Goal: Information Seeking & Learning: Find specific fact

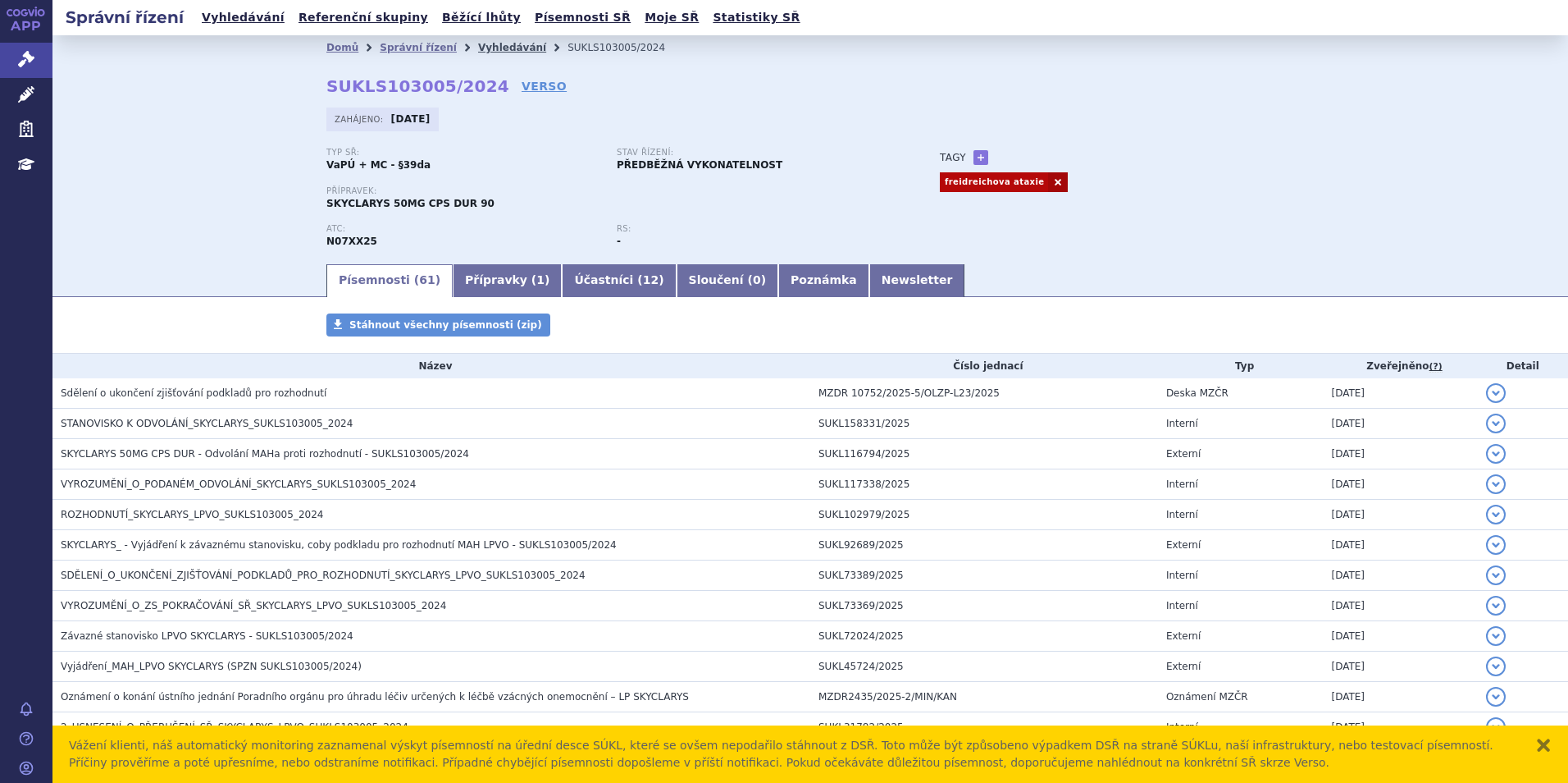
click at [479, 52] on link "Vyhledávání" at bounding box center [512, 48] width 68 height 12
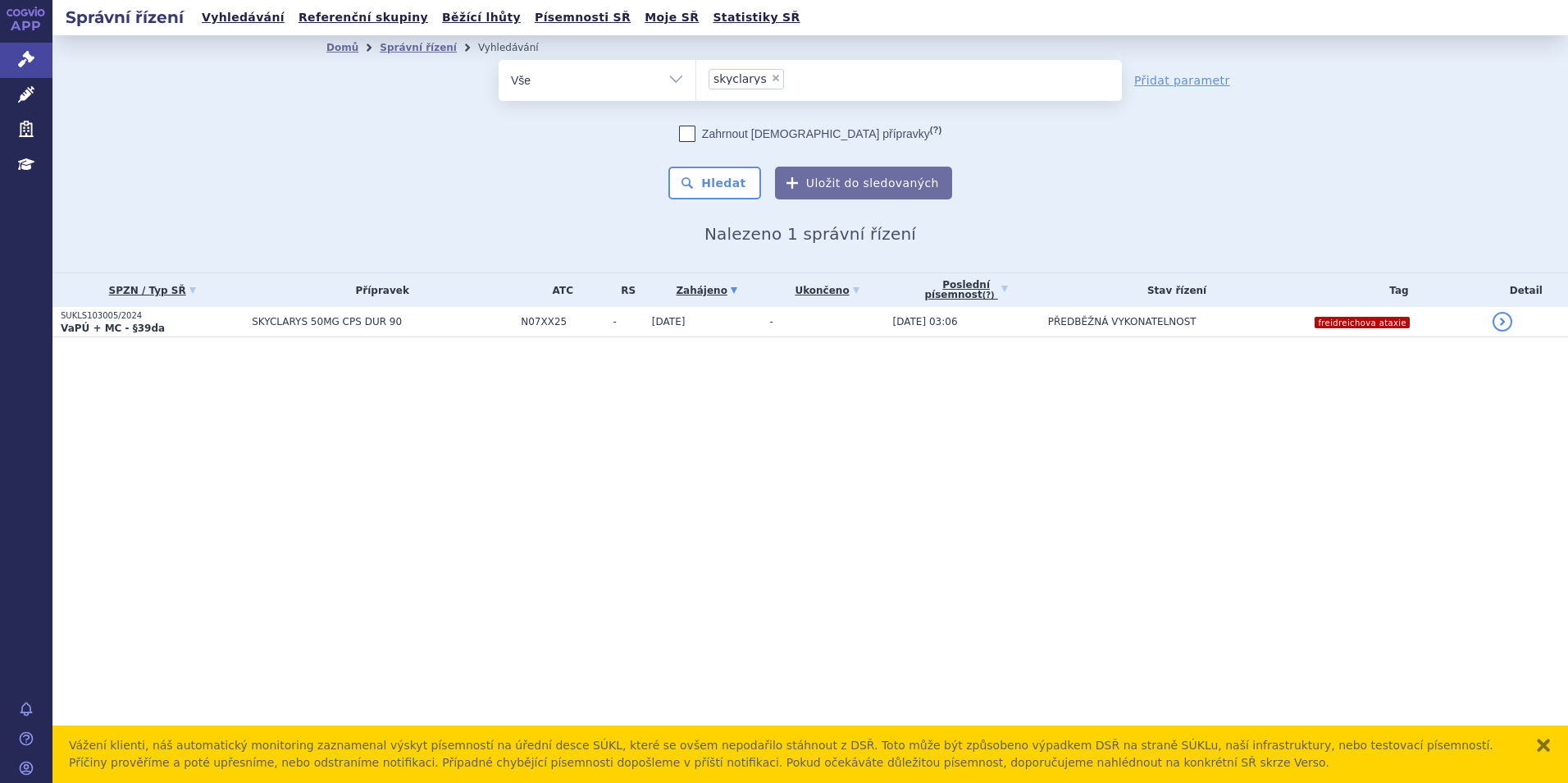
click at [771, 78] on span "×" at bounding box center [776, 78] width 10 height 10
click at [696, 78] on select "skyclarys" at bounding box center [695, 80] width 1 height 41
select select
click at [767, 78] on ul at bounding box center [909, 77] width 426 height 35
click at [696, 78] on select "skyclarys" at bounding box center [695, 80] width 1 height 41
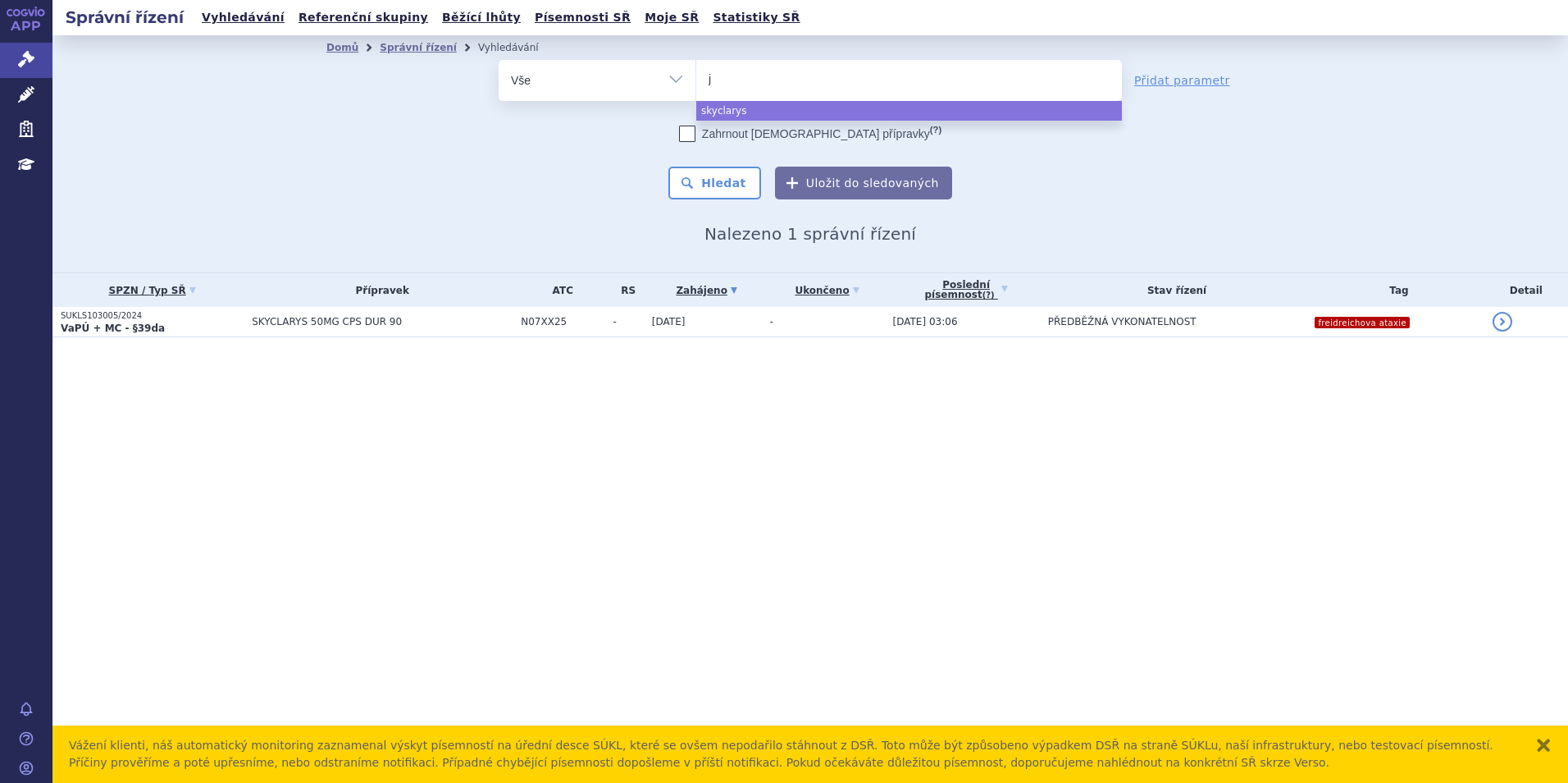
type input "ja"
type input "jayp"
type input "jaypir"
type input "jaypirca"
select select "jaypirca"
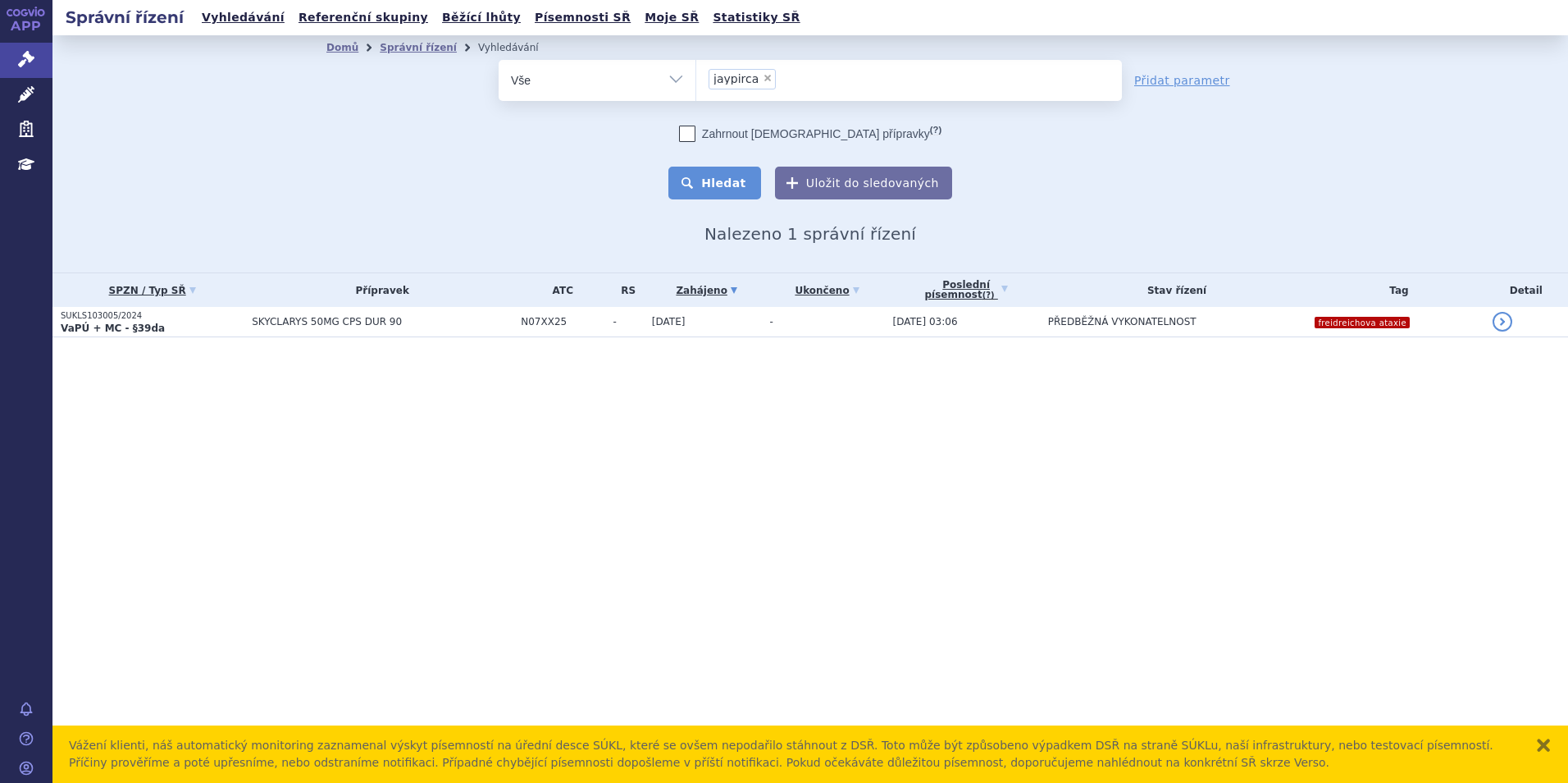
click at [734, 191] on button "Hledat" at bounding box center [714, 183] width 93 height 33
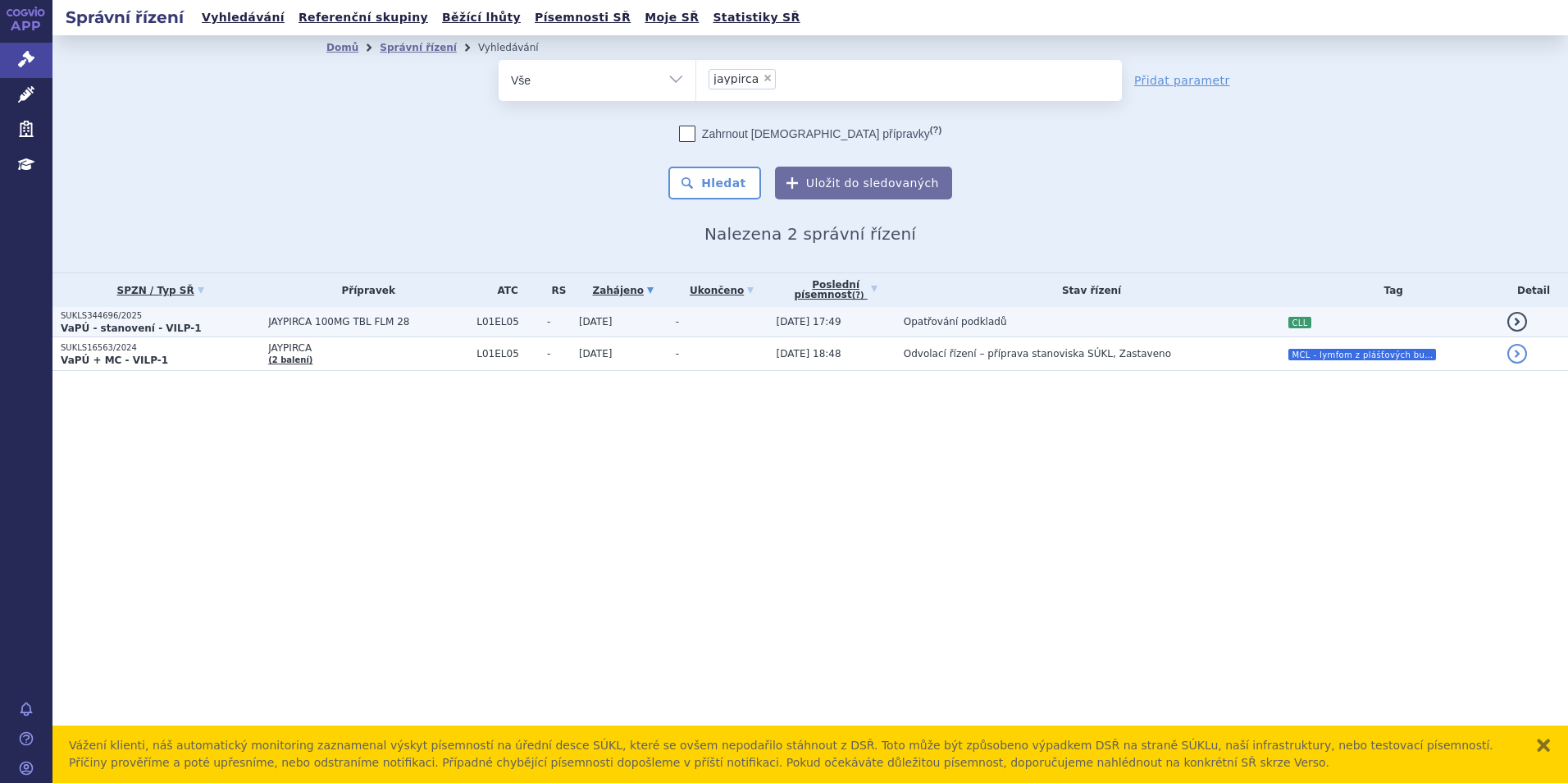
click at [394, 326] on span "JAYPIRCA 100MG TBL FLM 28" at bounding box center [368, 321] width 200 height 12
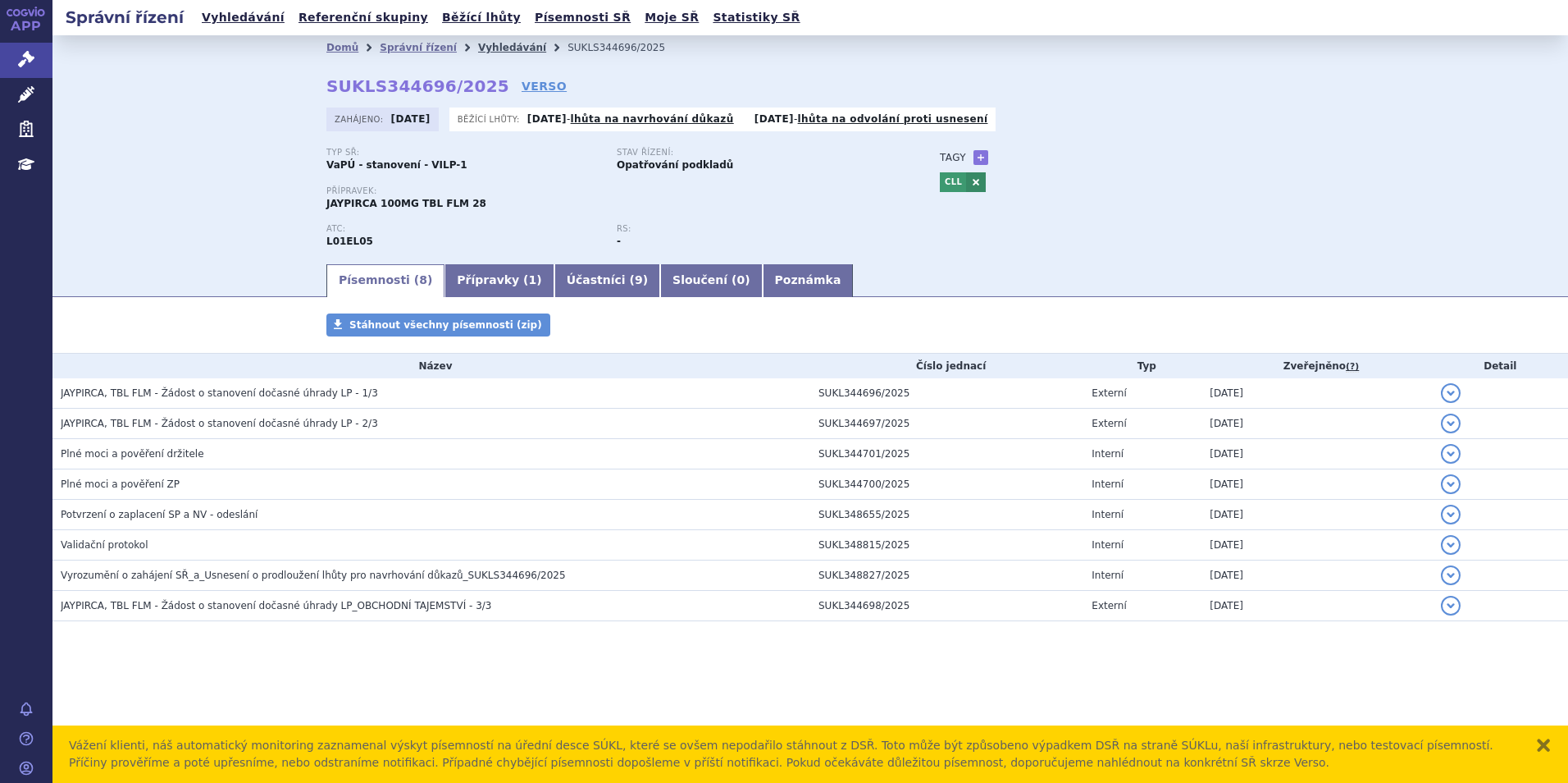
click at [479, 50] on link "Vyhledávání" at bounding box center [512, 48] width 68 height 12
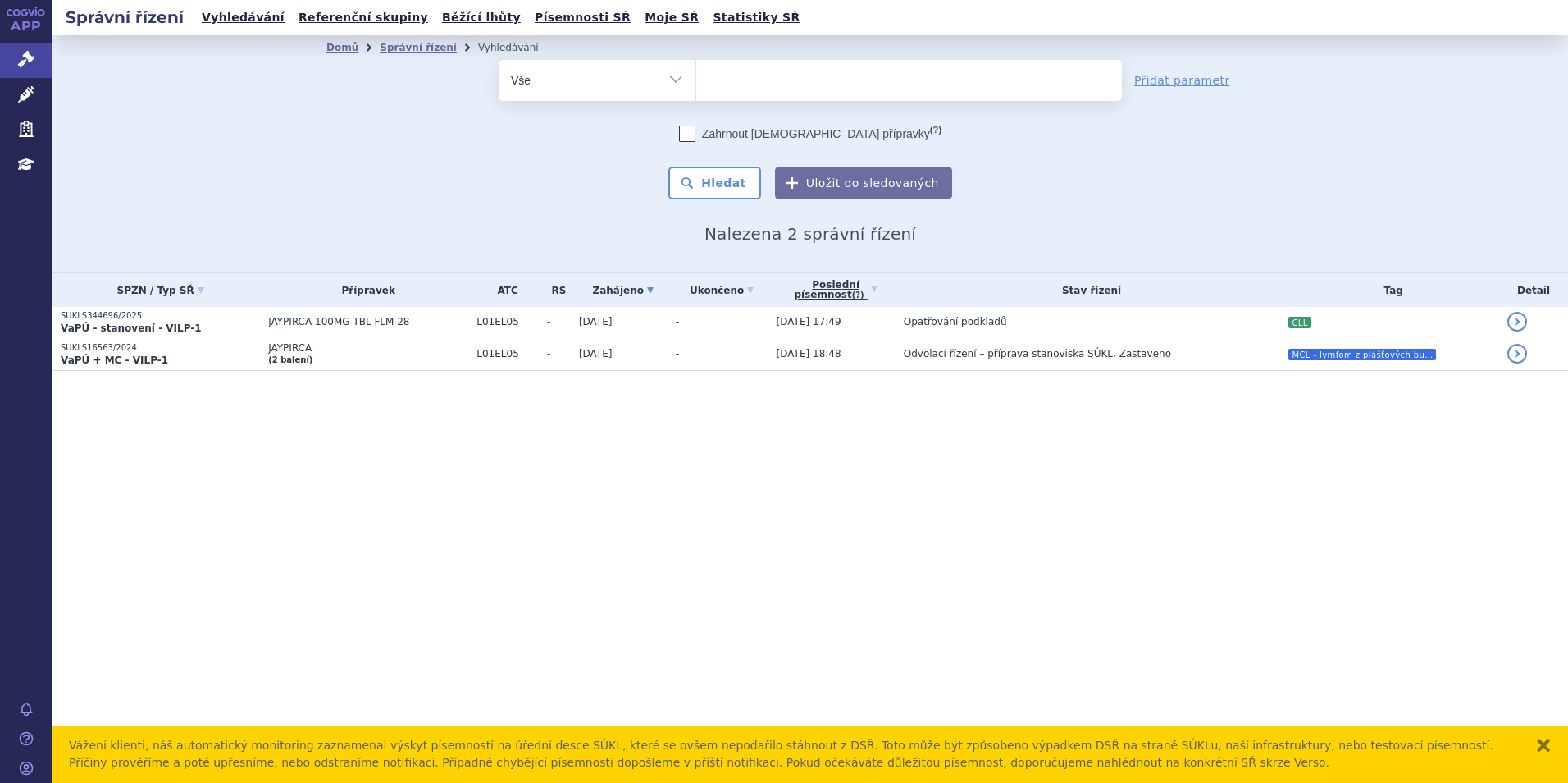
select select
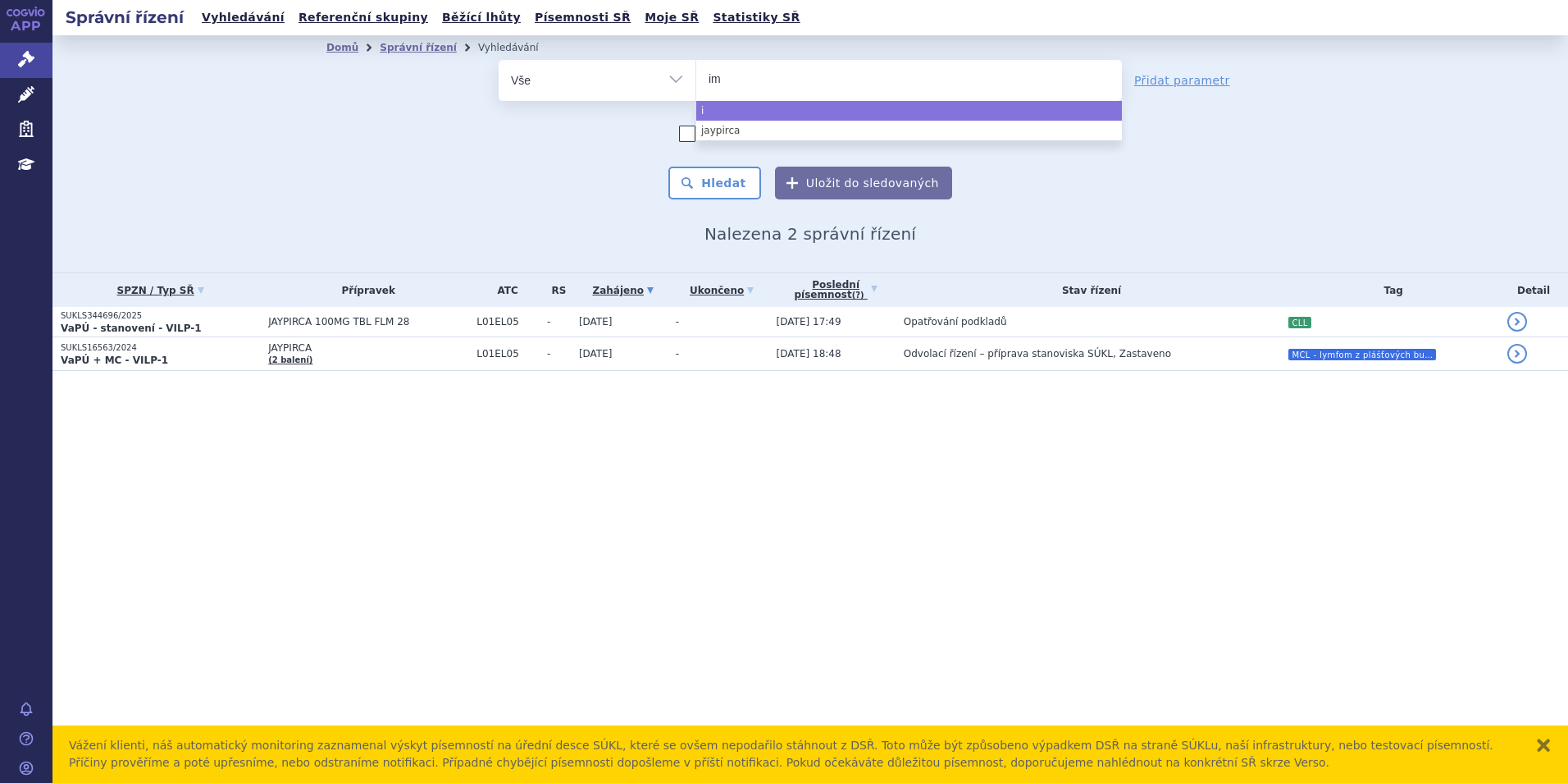
type input "imb"
type input "imbru"
type input "imbruvi"
type input "imbruvic"
type input "[MEDICAL_DATA]"
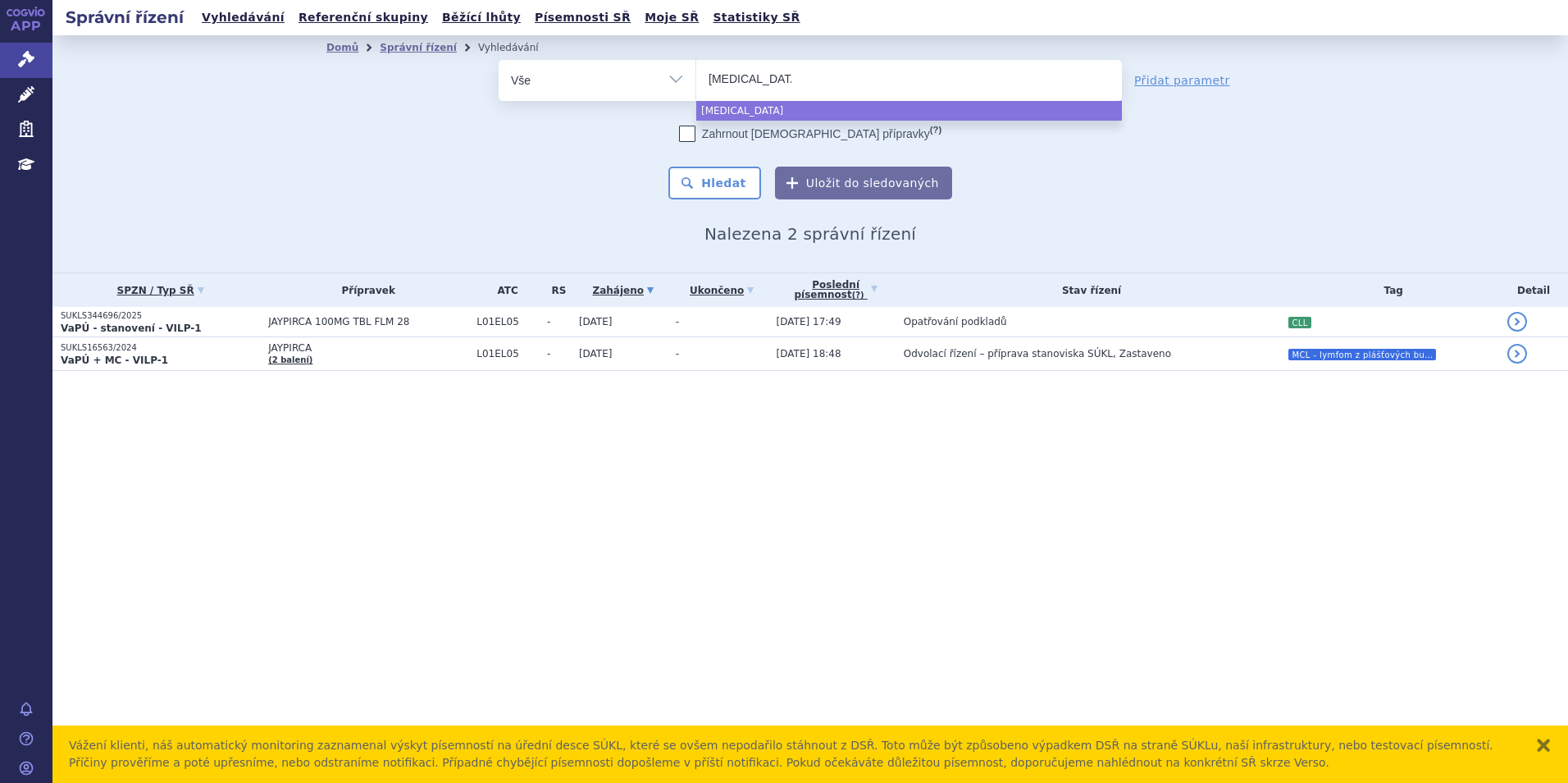
select select "imbruvica"
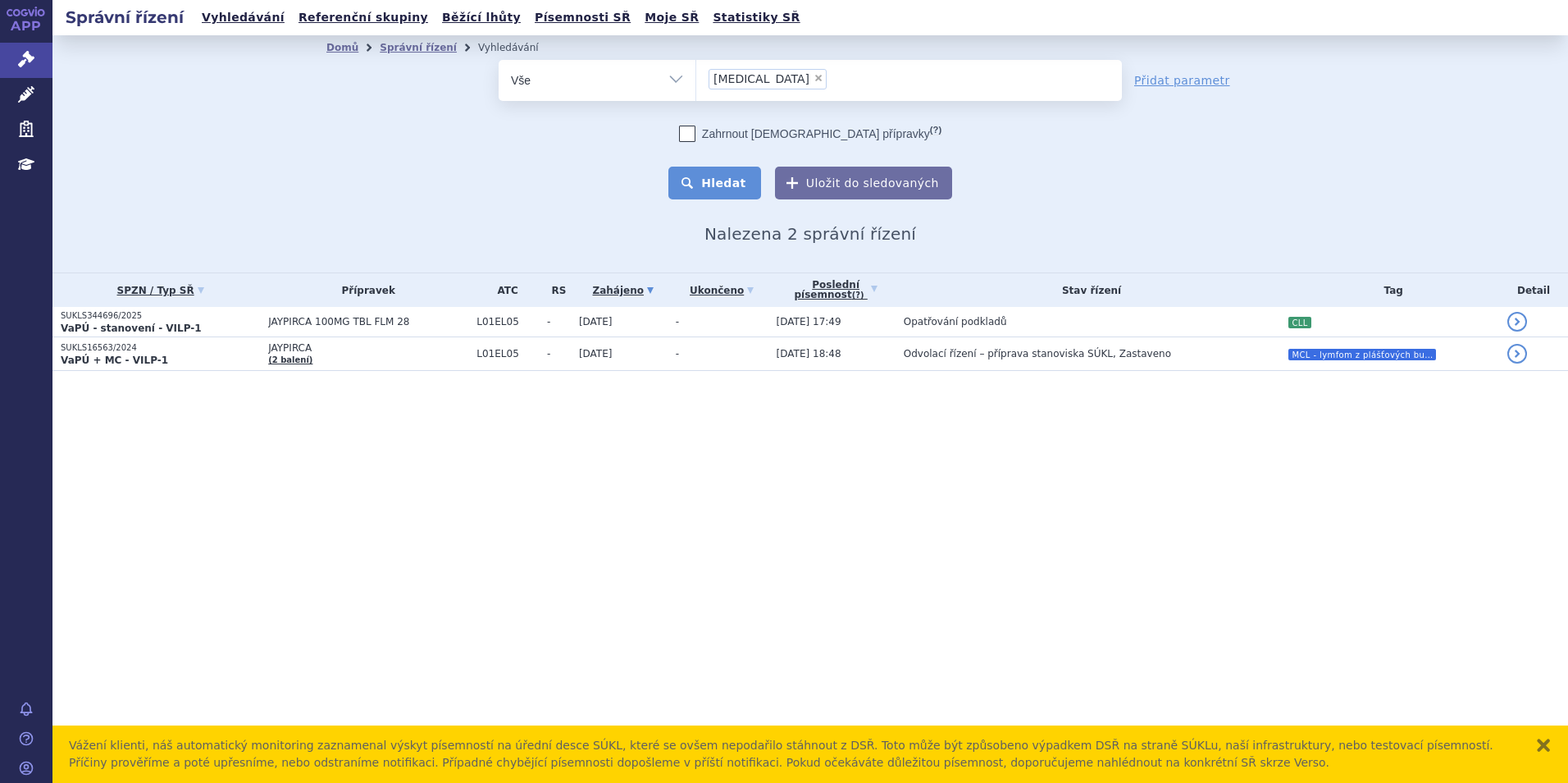
click at [744, 171] on button "Hledat" at bounding box center [714, 183] width 93 height 33
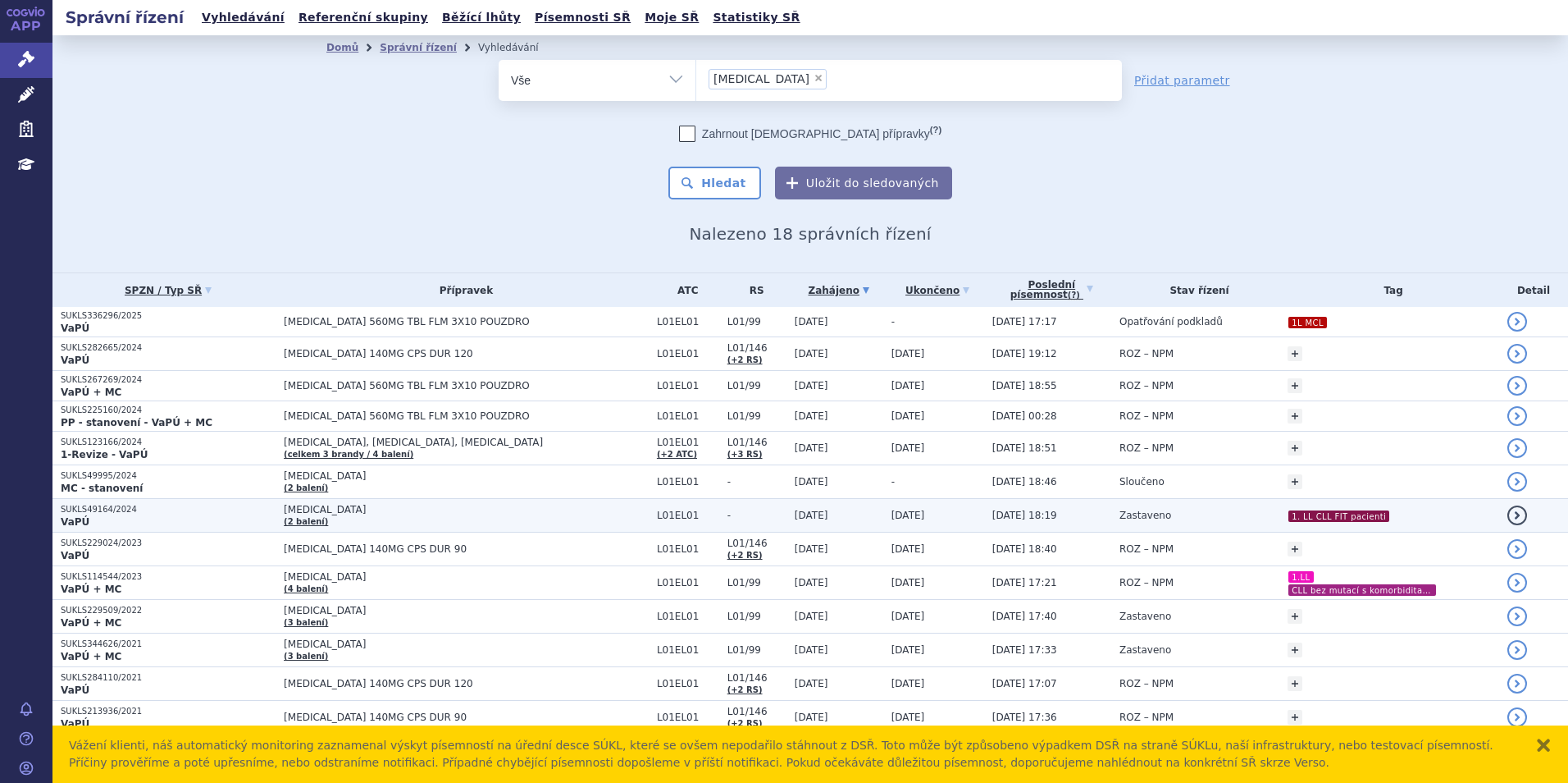
click at [533, 511] on span "[MEDICAL_DATA]" at bounding box center [466, 510] width 365 height 12
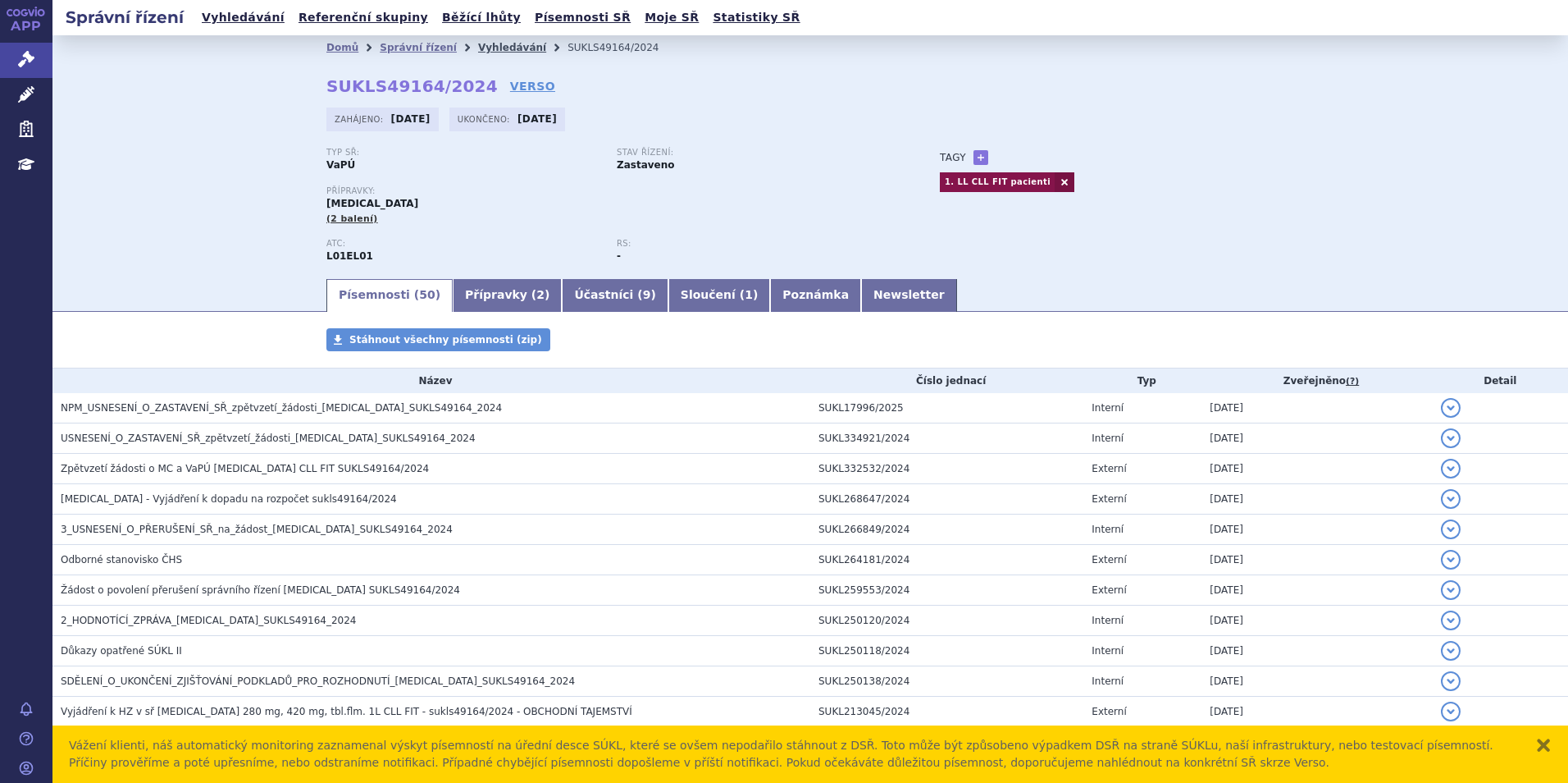
click at [479, 45] on link "Vyhledávání" at bounding box center [512, 48] width 68 height 12
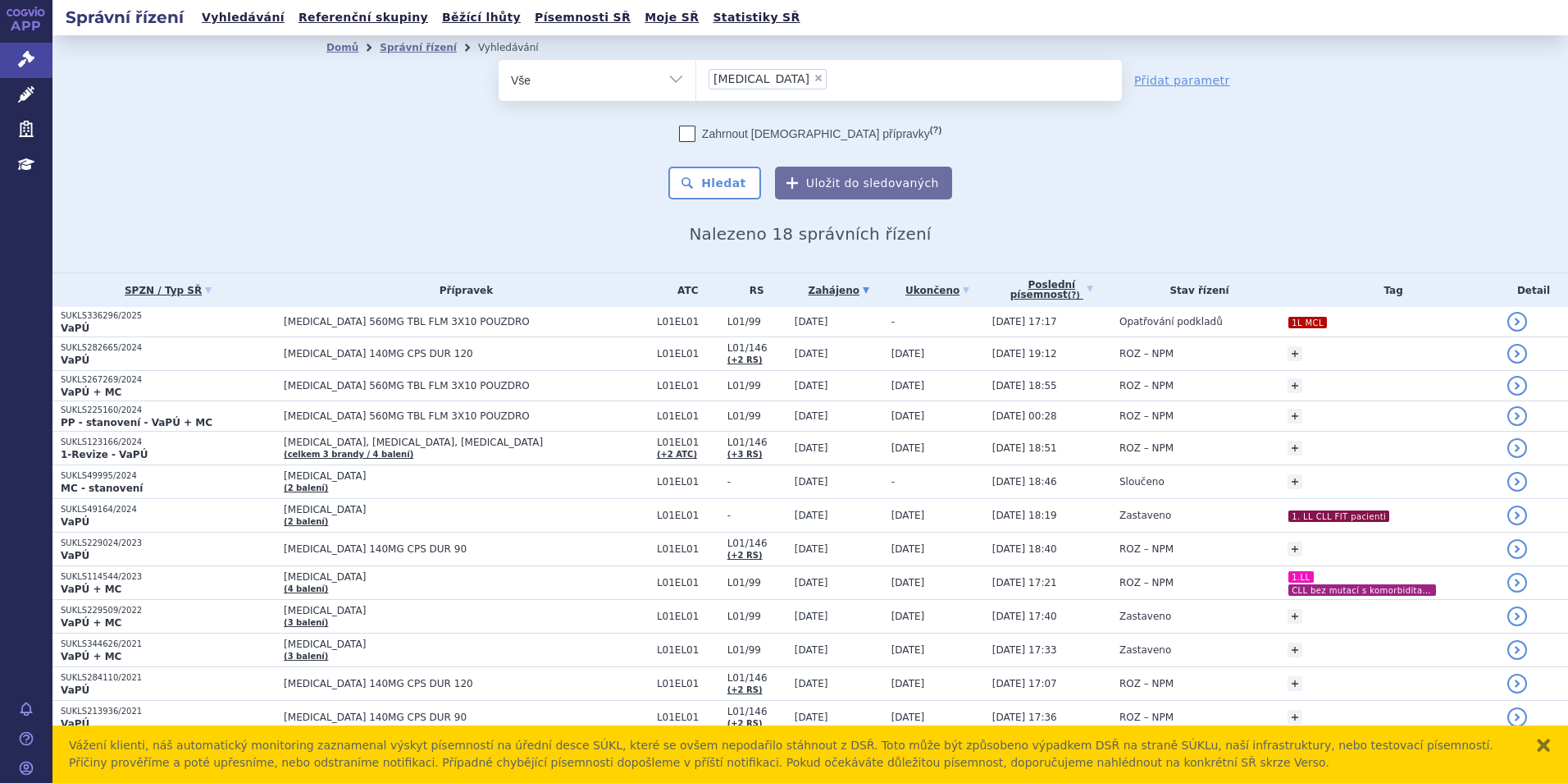
click at [813, 77] on span "×" at bounding box center [818, 78] width 10 height 10
click at [696, 77] on select "[MEDICAL_DATA]" at bounding box center [695, 80] width 1 height 41
select select
click at [767, 77] on ul at bounding box center [909, 77] width 426 height 35
click at [696, 77] on select "imbruvica" at bounding box center [695, 80] width 1 height 41
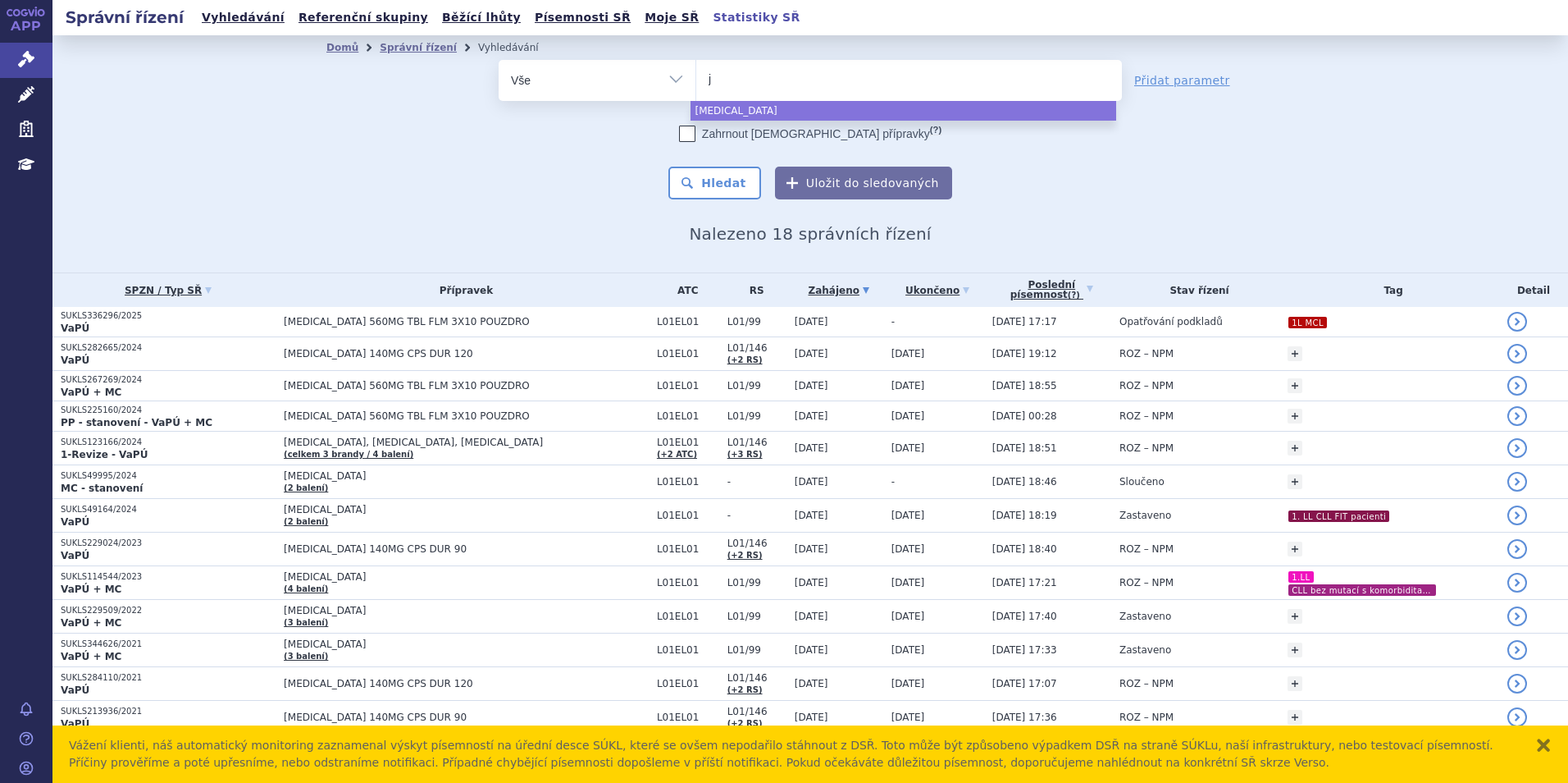
type input "ja"
type input "jay"
type input "jaypir"
type input "jaypirc"
type input "jaypirca"
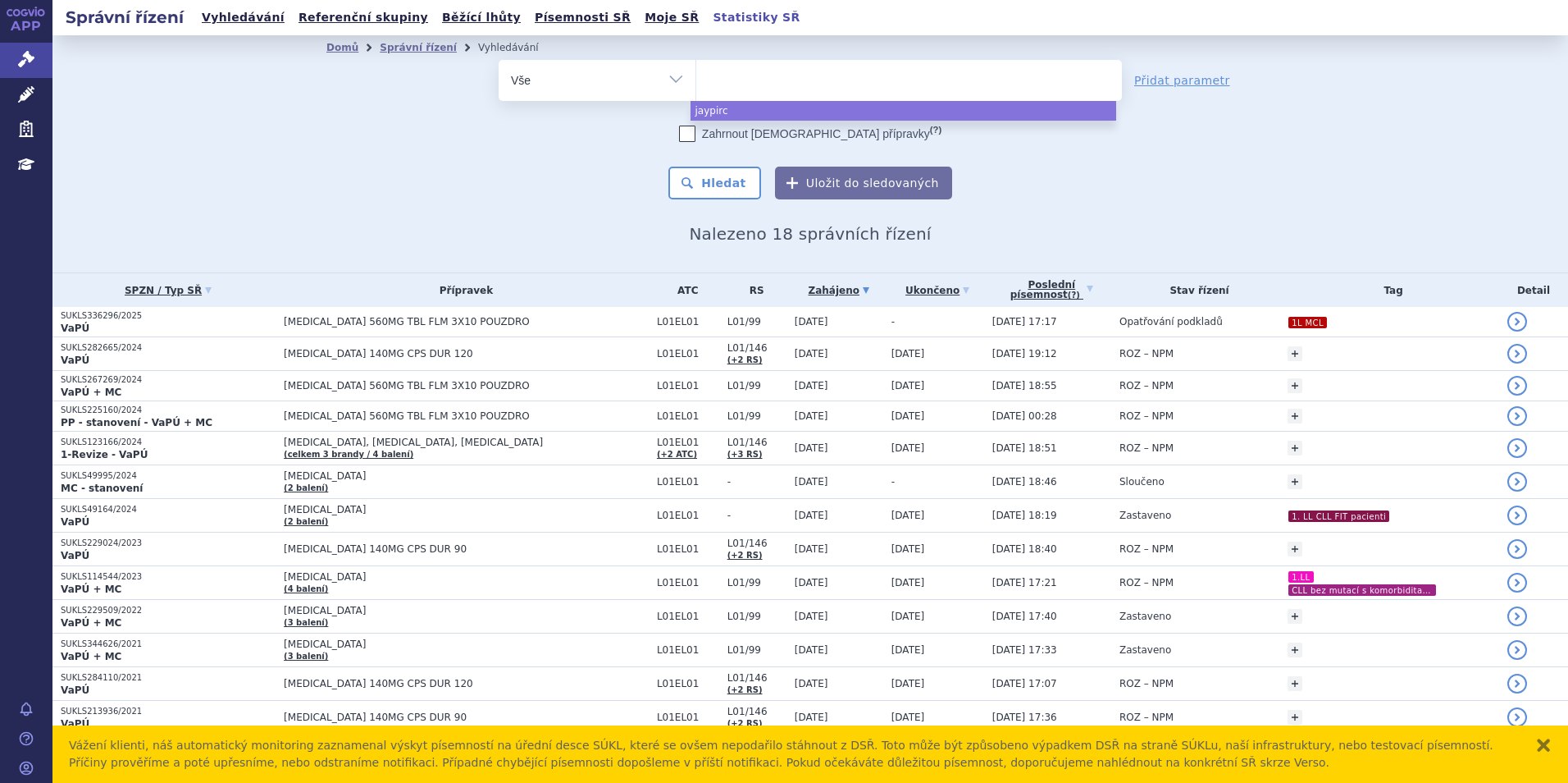
select select "jaypirca"
click at [671, 181] on div "Zahrnout bratrské přípravky (?) * Pozor, hledání dle vyhledávacího parametru In…" at bounding box center [810, 162] width 623 height 74
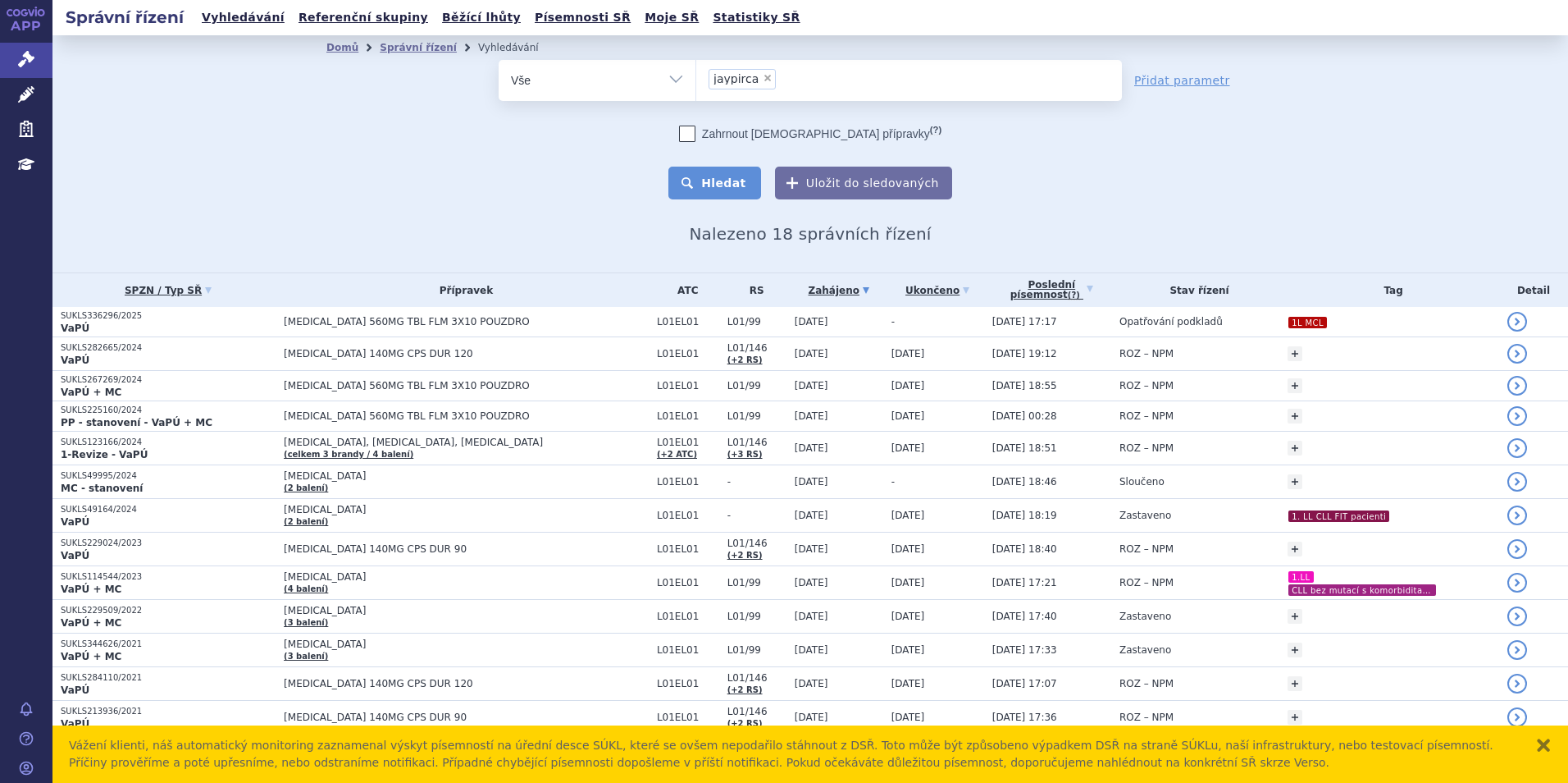
click at [702, 192] on button "Hledat" at bounding box center [714, 183] width 93 height 33
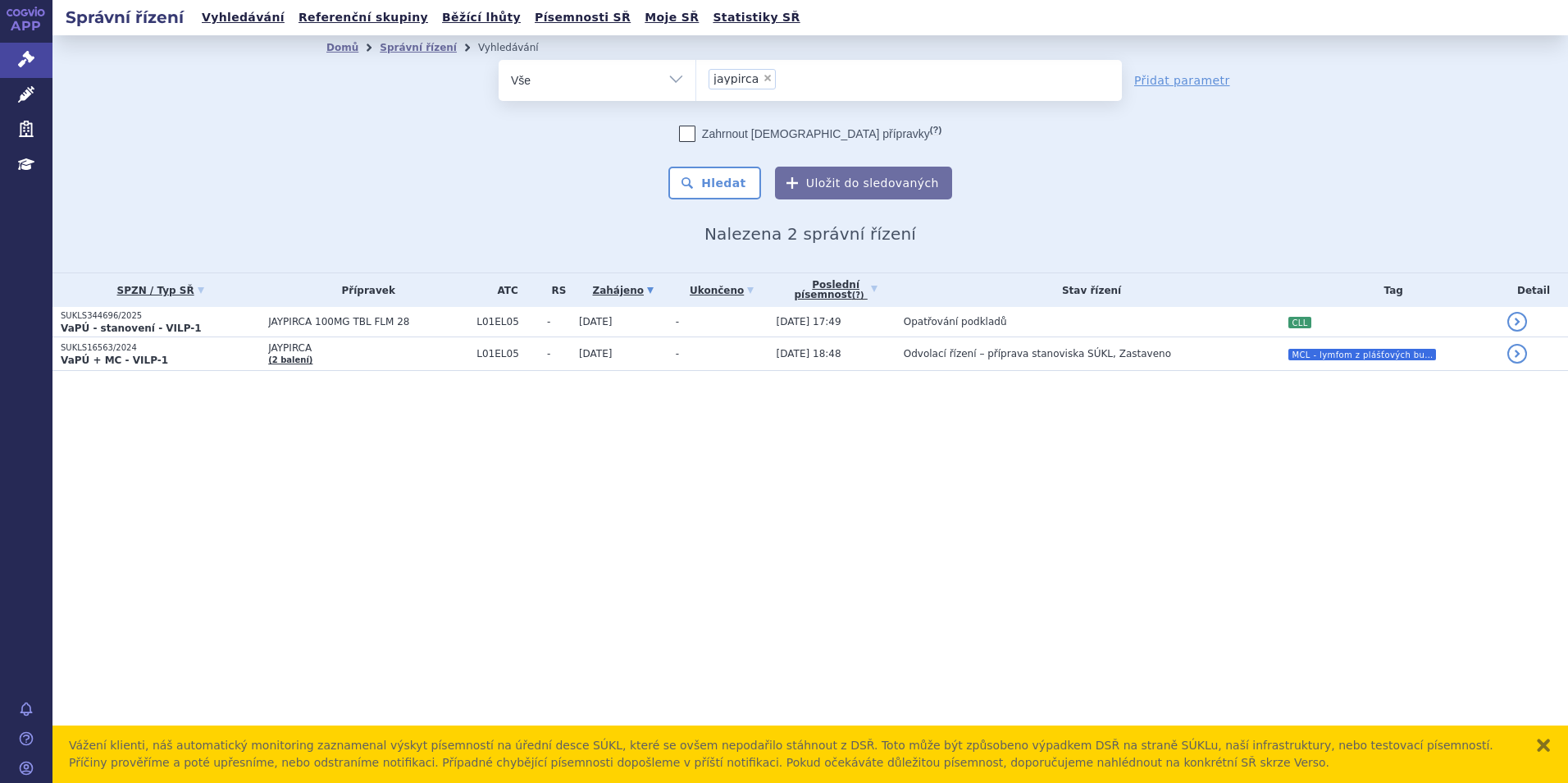
click at [762, 75] on span "×" at bounding box center [767, 78] width 10 height 10
click at [696, 75] on select "jaypirca" at bounding box center [695, 80] width 1 height 41
select select
click at [761, 75] on ul "× jaypirca" at bounding box center [909, 78] width 426 height 36
click at [696, 75] on select "jaypirca" at bounding box center [695, 80] width 1 height 41
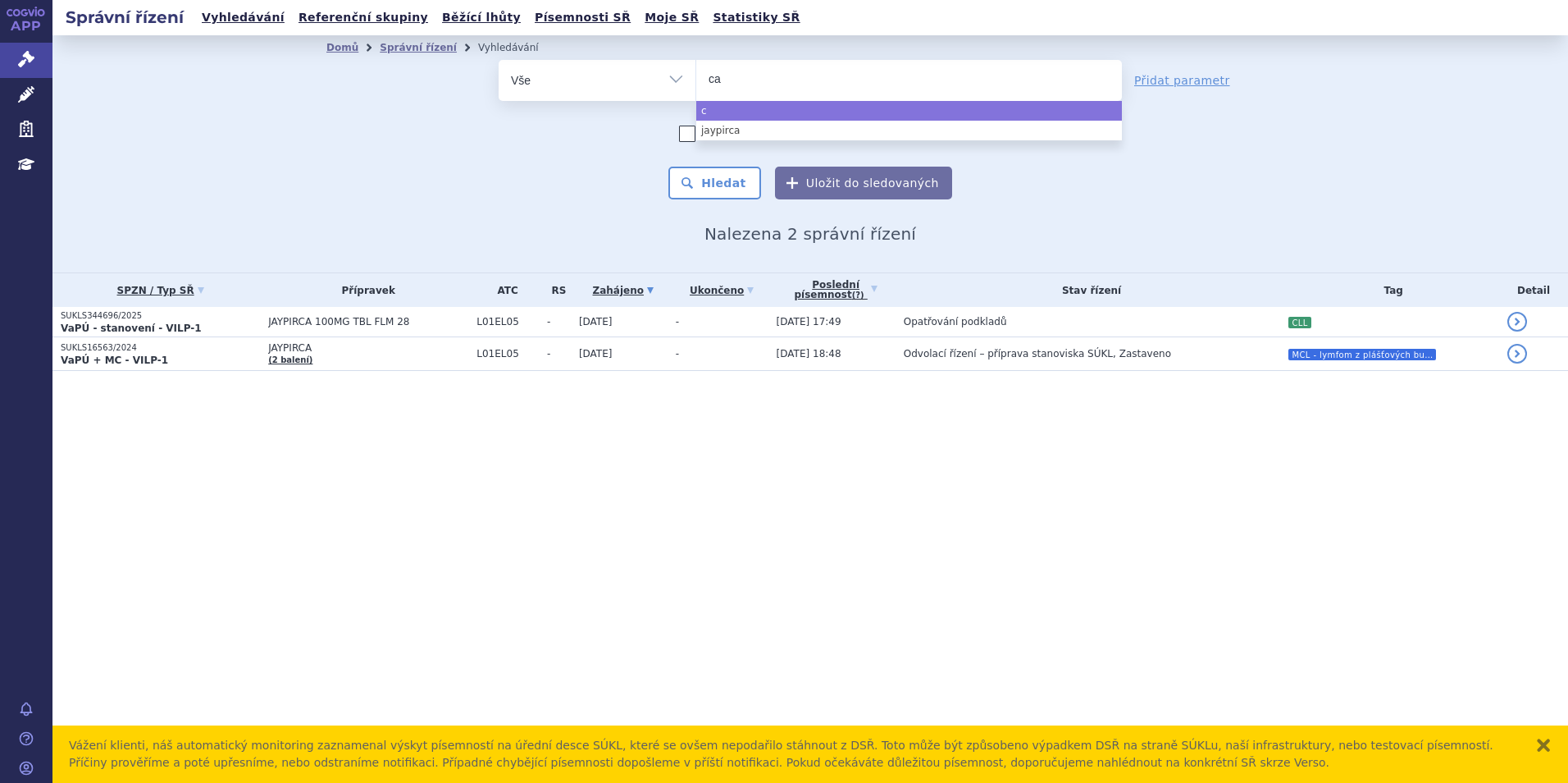
type input "cal"
type input "calqu"
type input "calque"
type input "calquecn"
type input "calquecnce"
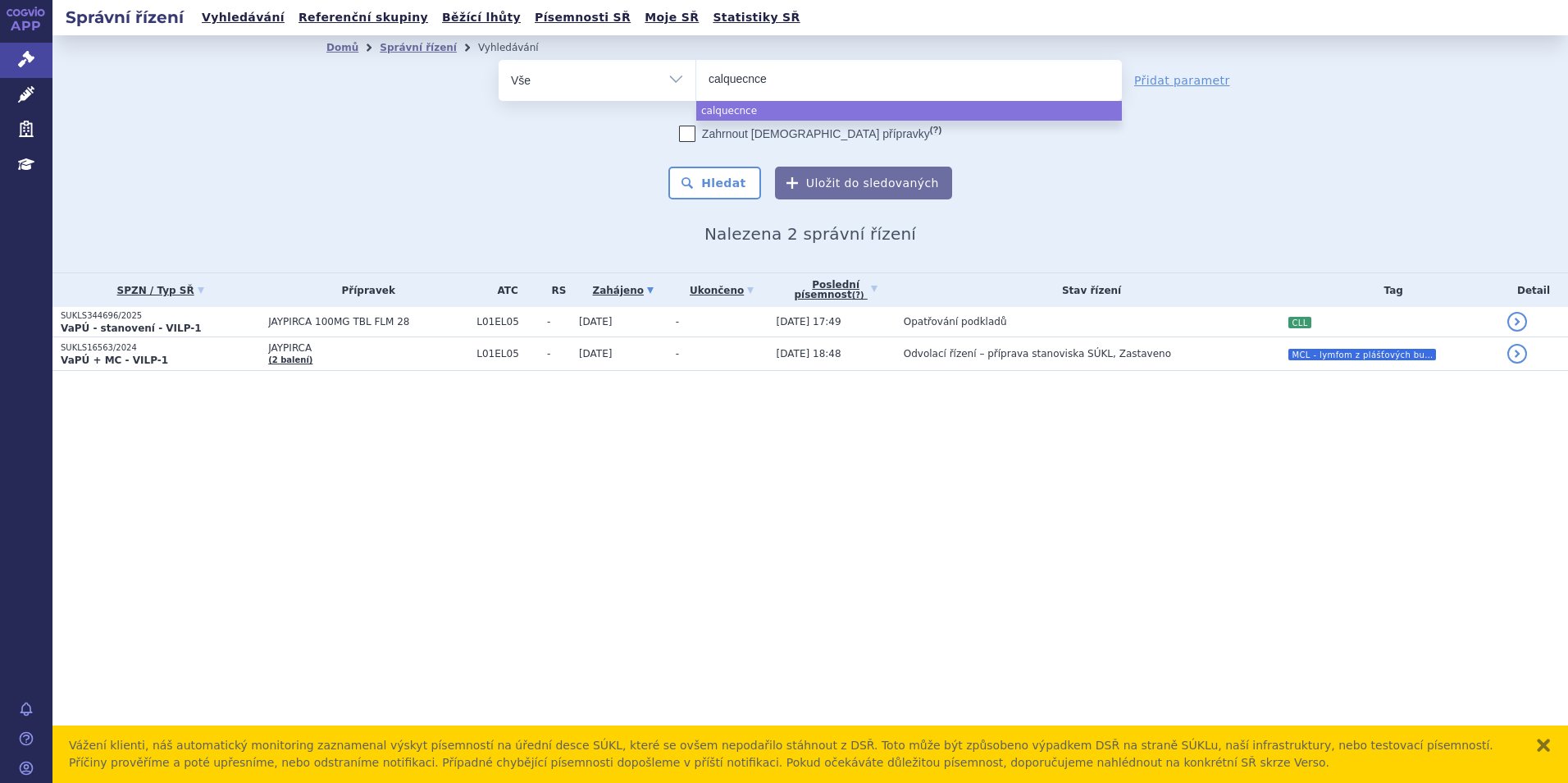
select select "calquecnce"
type input "ca"
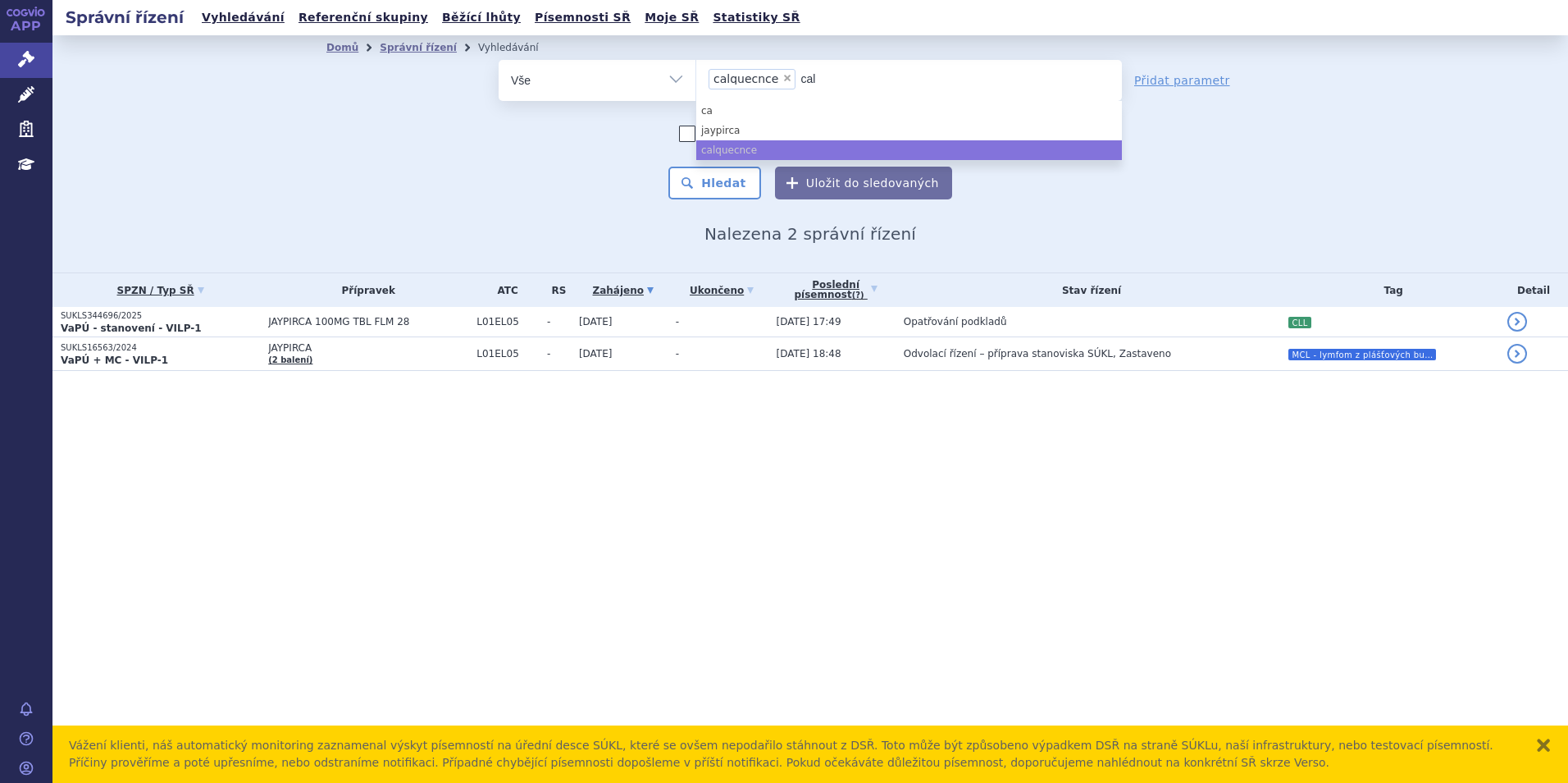
type input "calq"
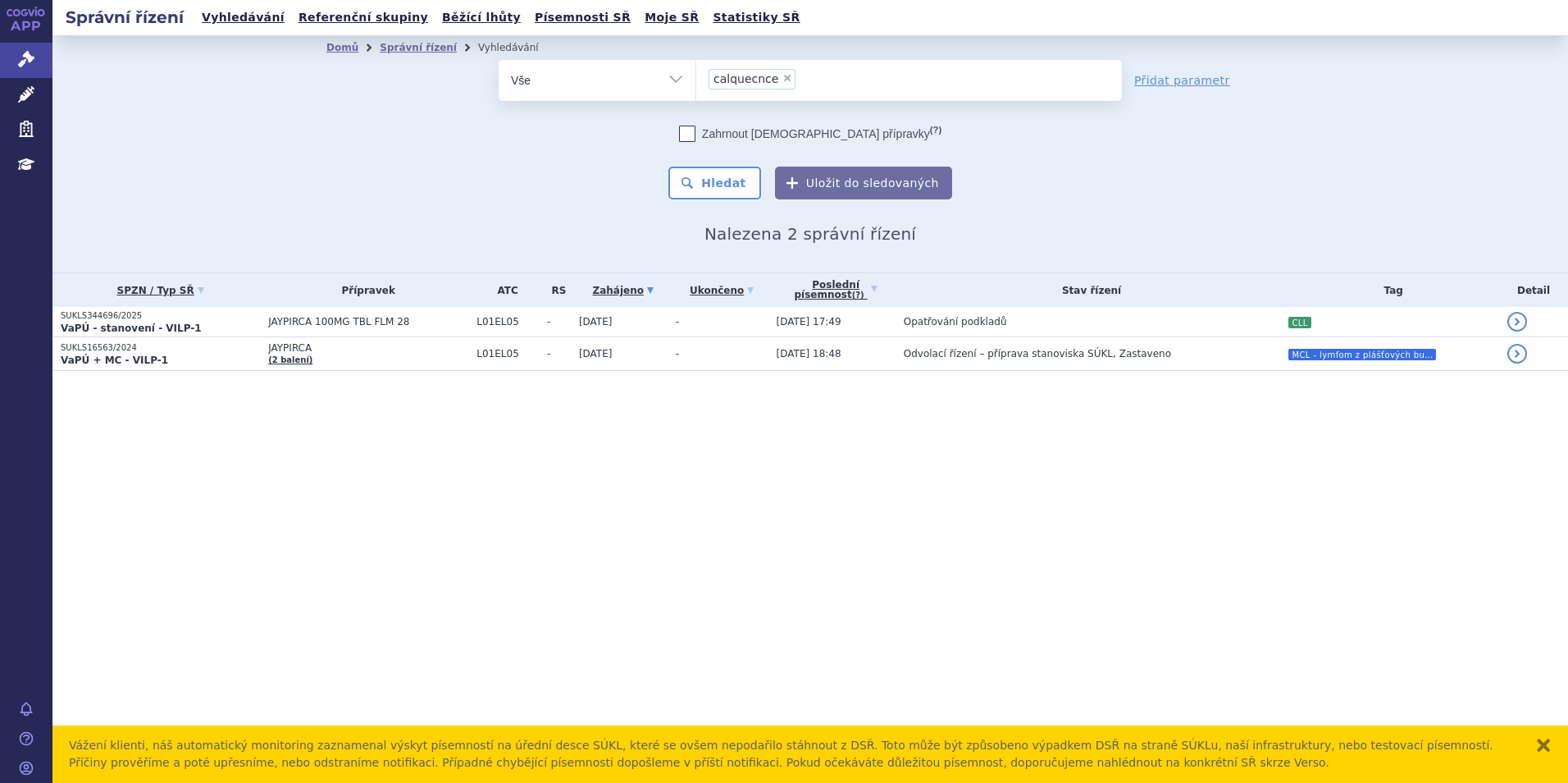
click at [783, 77] on span "×" at bounding box center [787, 78] width 10 height 10
click at [696, 77] on select "jaypirca calquecnce calq" at bounding box center [695, 80] width 1 height 41
select select
type input "c"
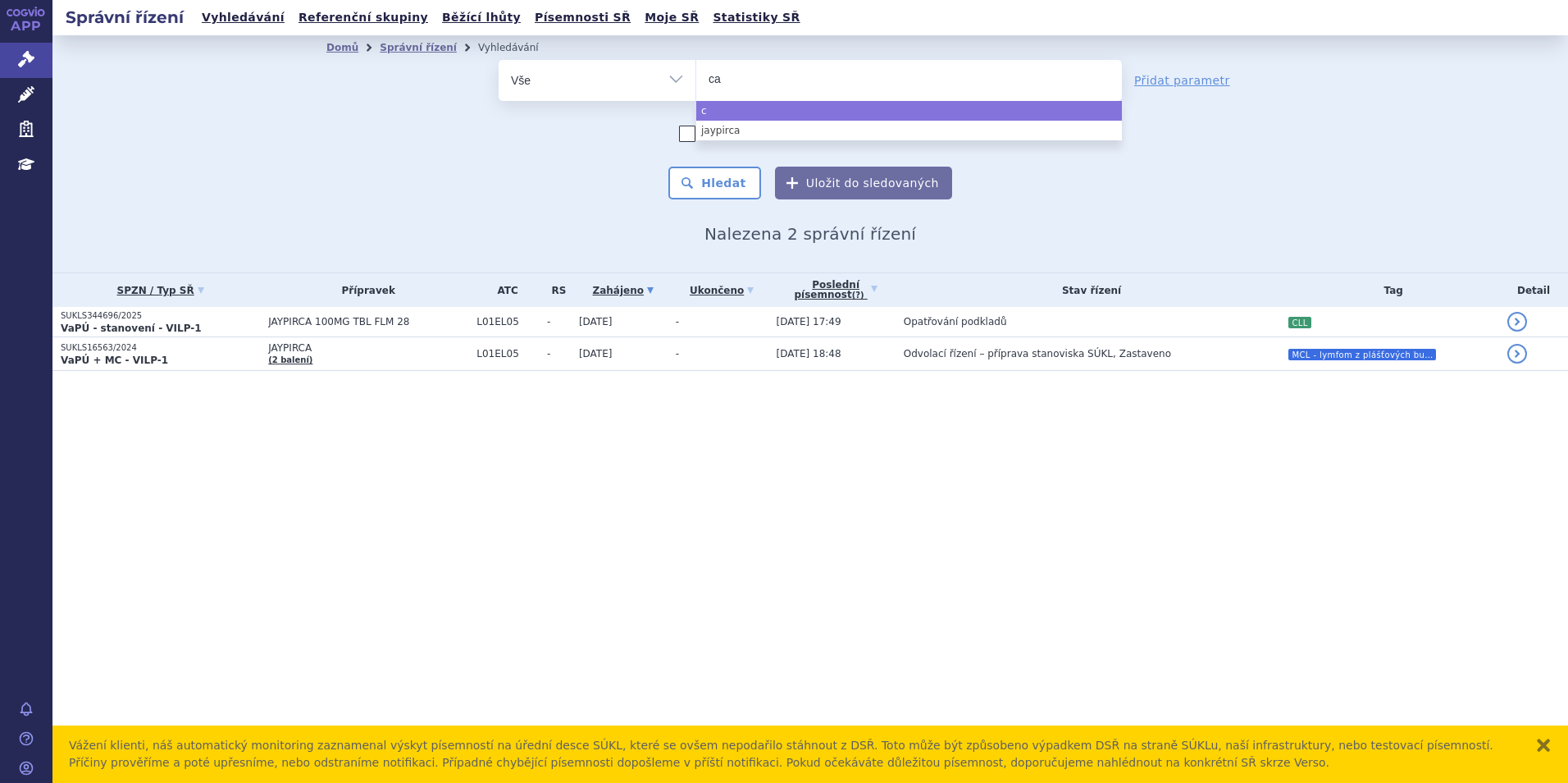
type input "cak"
type input "cakq"
type input "cak"
type input "ca"
type input "calq"
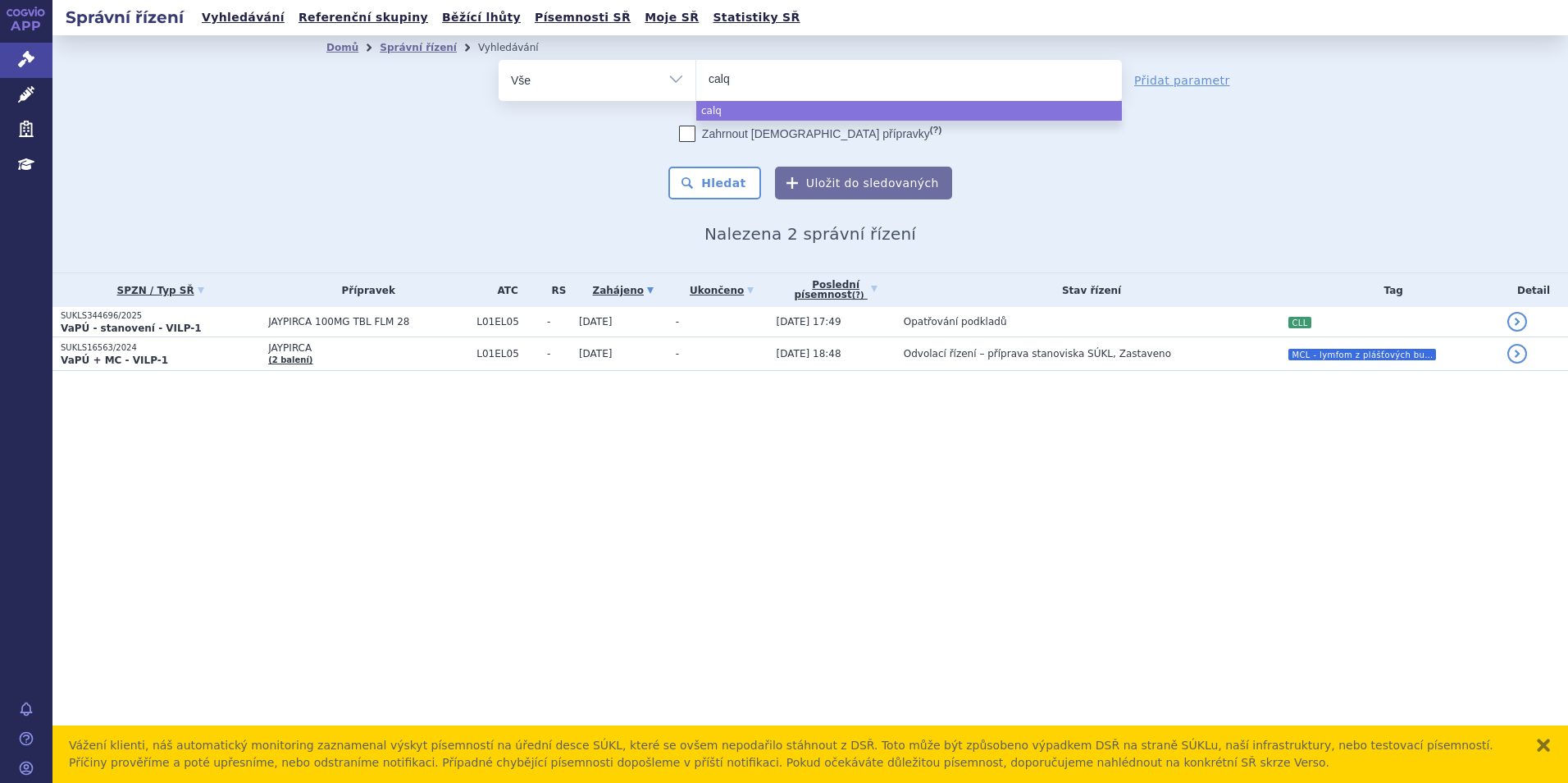
select select "calq"
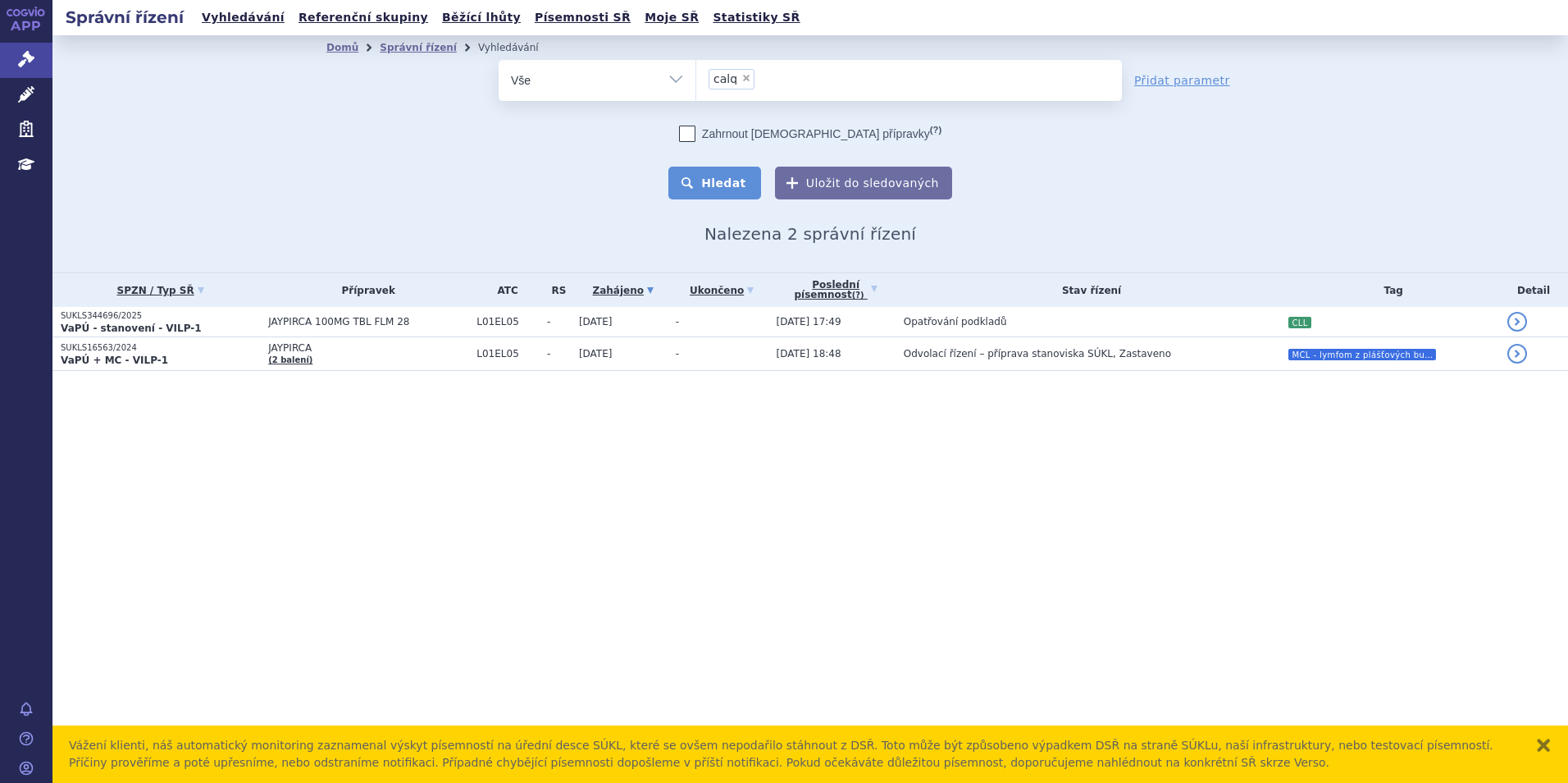
click at [729, 174] on button "Hledat" at bounding box center [714, 183] width 93 height 33
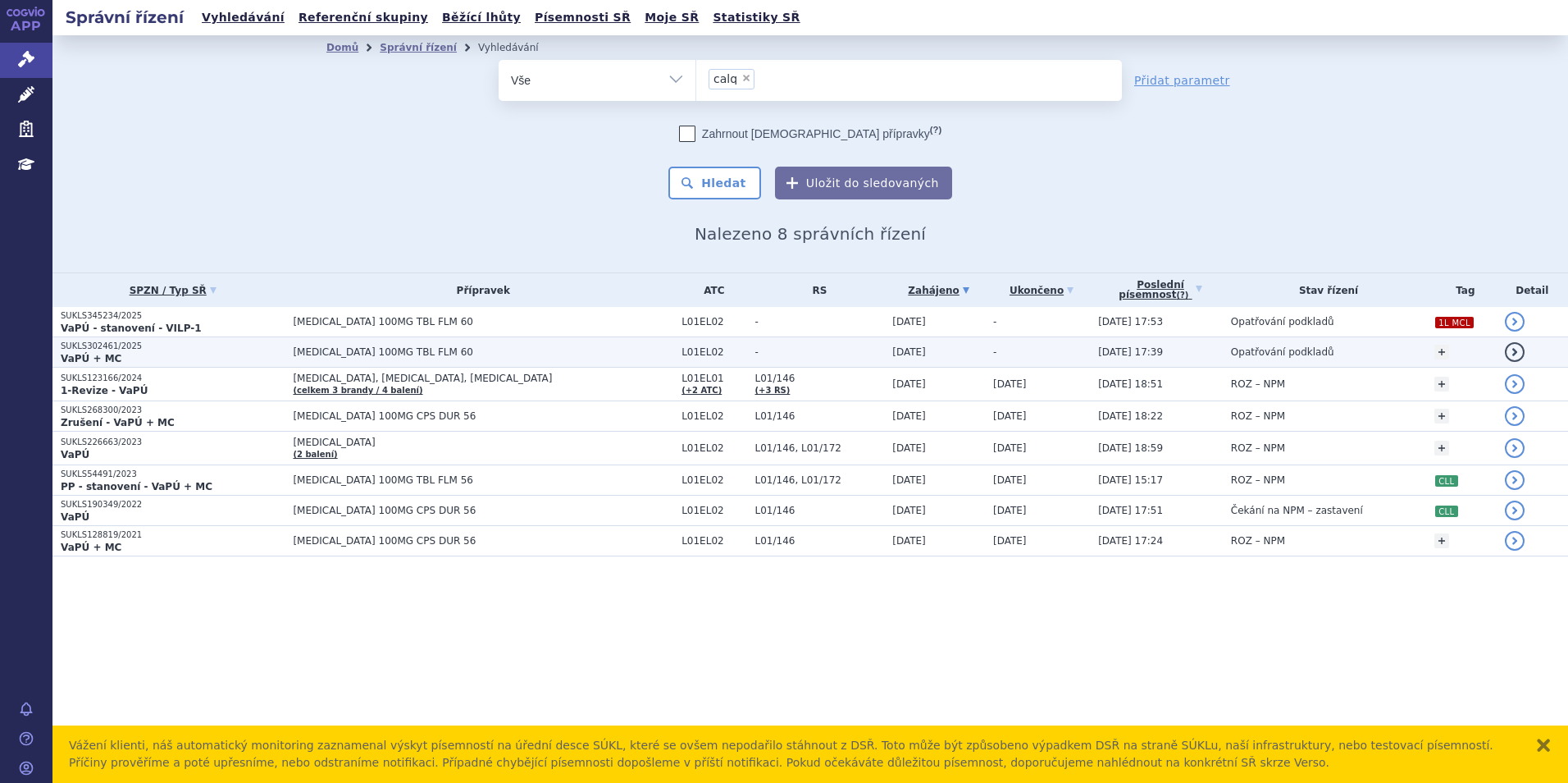
click at [532, 348] on span "[MEDICAL_DATA] 100MG TBL FLM 60" at bounding box center [482, 352] width 381 height 12
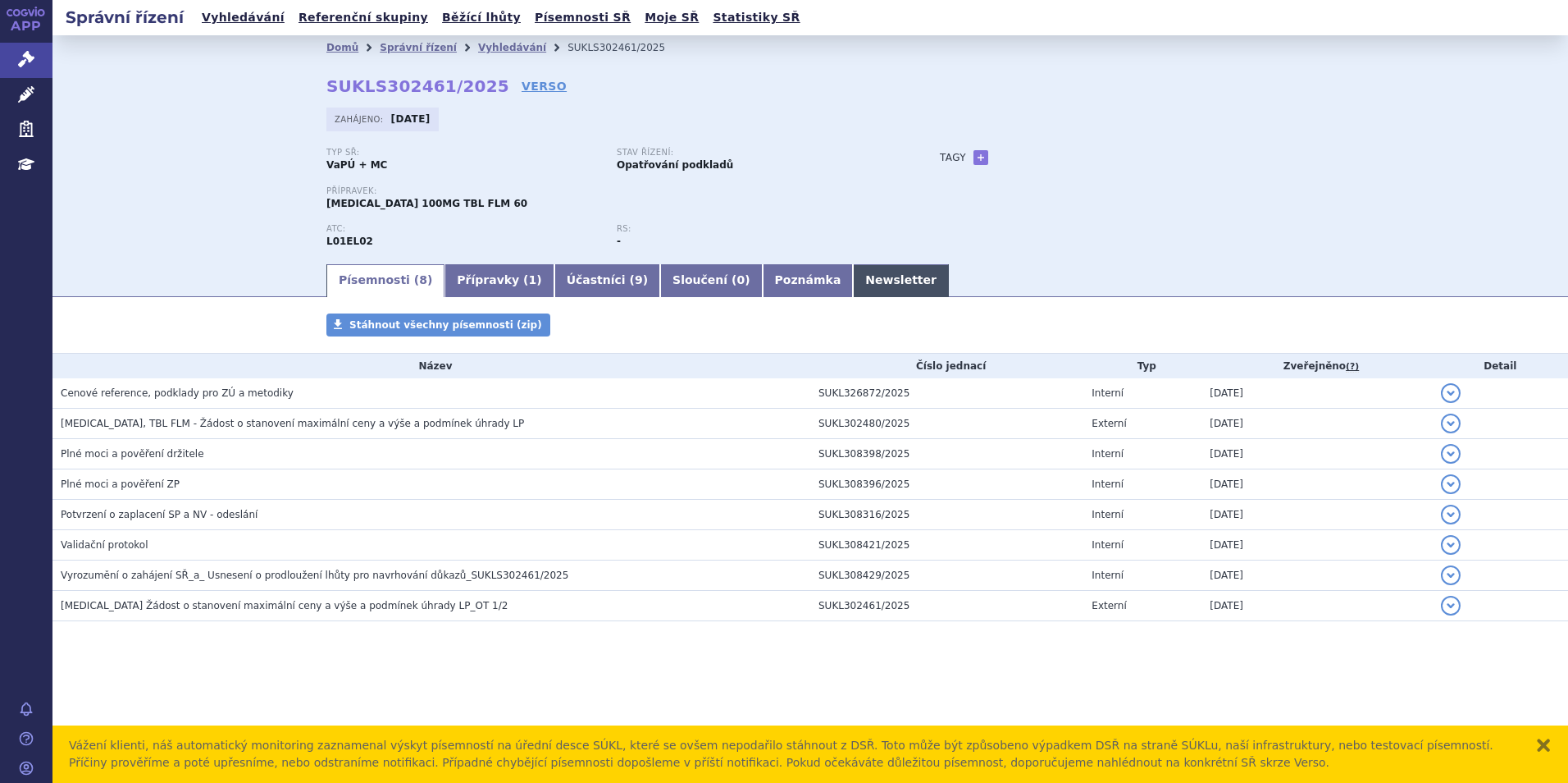
click at [853, 276] on link "Newsletter" at bounding box center [901, 280] width 96 height 33
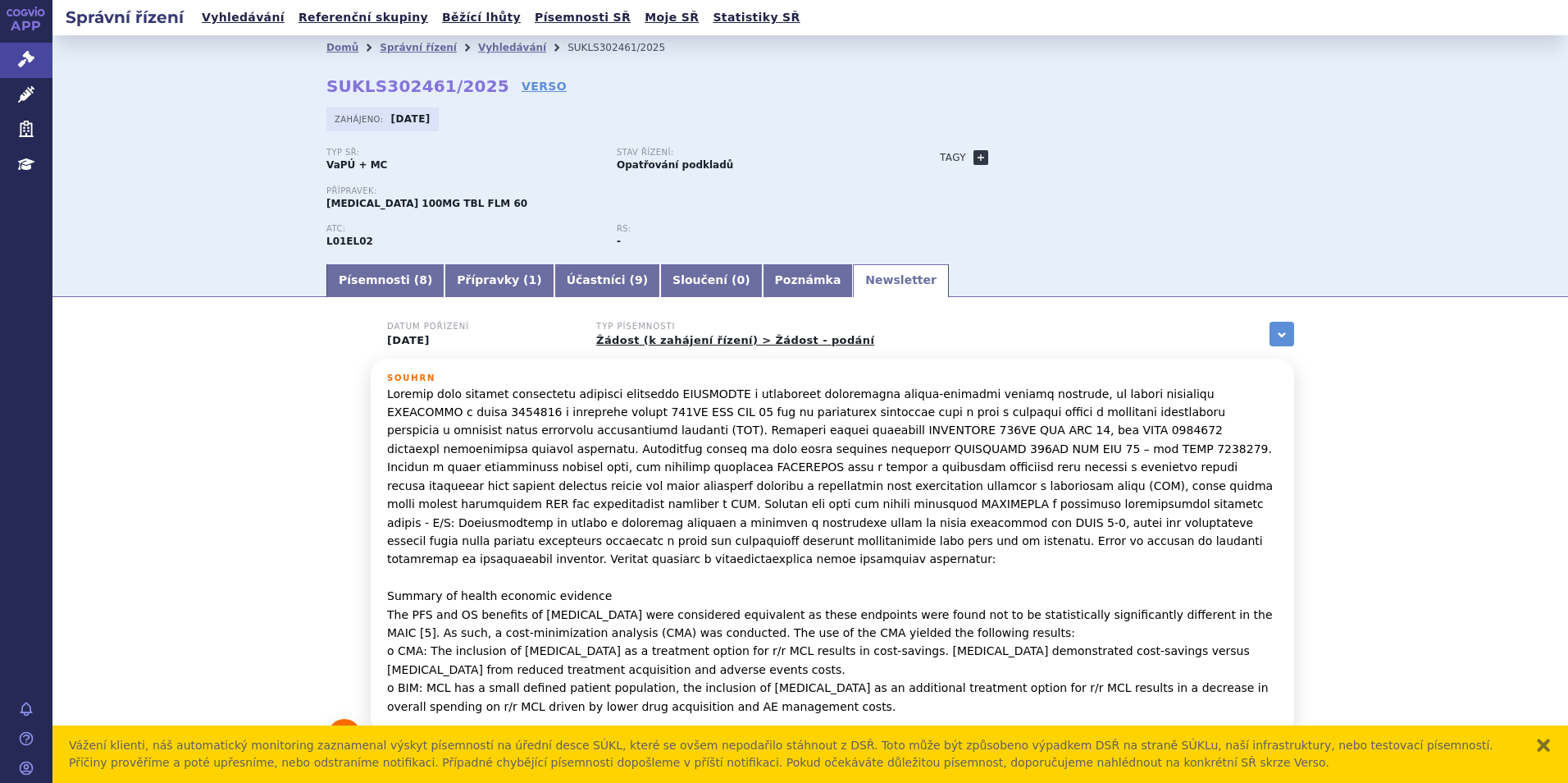
click at [973, 159] on link "+" at bounding box center [980, 156] width 14 height 14
click at [1018, 160] on span at bounding box center [1054, 157] width 118 height 21
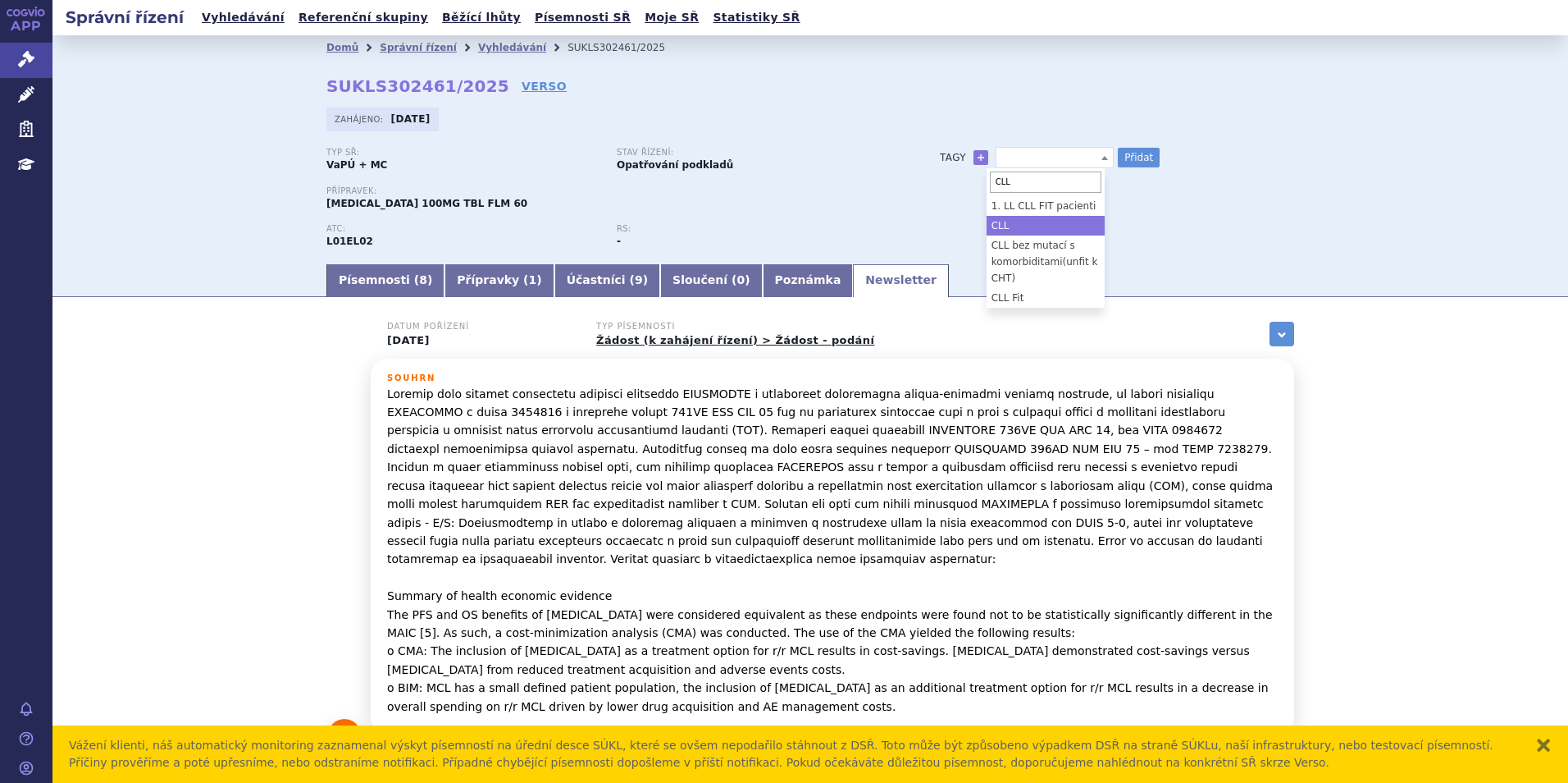
type input "CLL"
select select "CLL"
click at [1117, 153] on button "Přidat" at bounding box center [1138, 157] width 42 height 20
select select
